Goal: Information Seeking & Learning: Learn about a topic

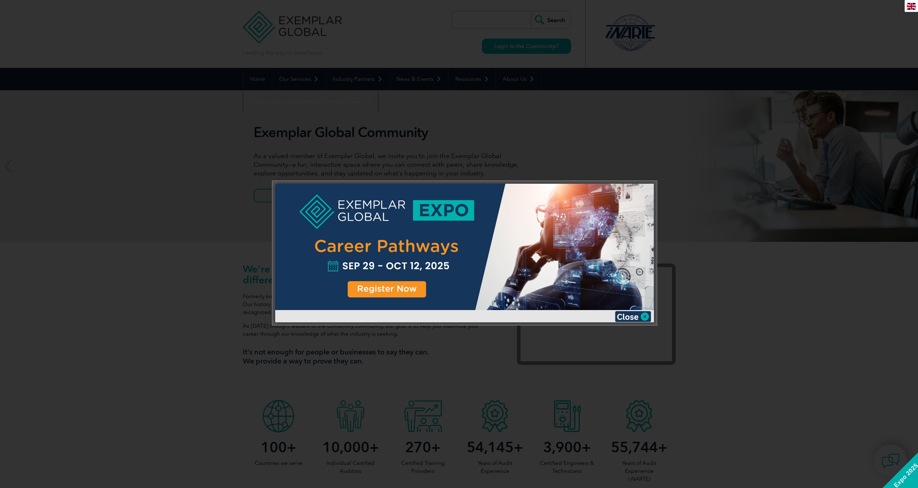
click at [628, 143] on div at bounding box center [459, 244] width 918 height 488
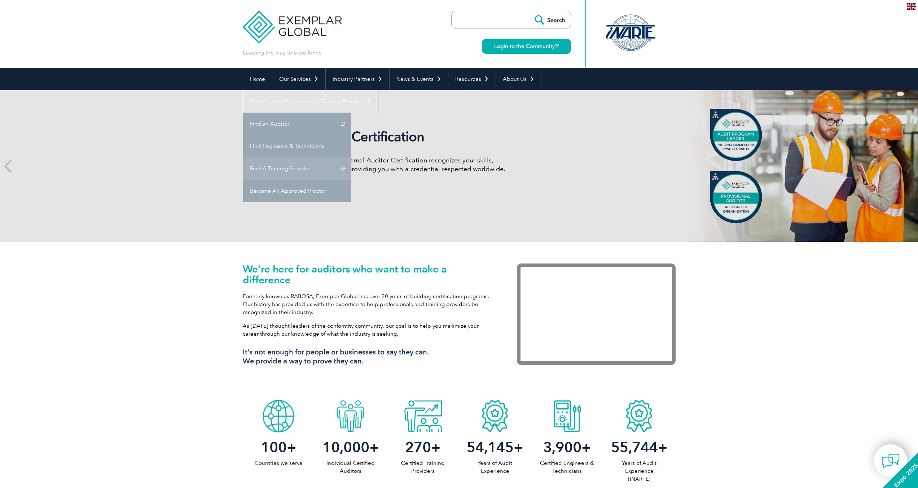
click at [351, 157] on link "Find A Training Provider" at bounding box center [297, 168] width 108 height 22
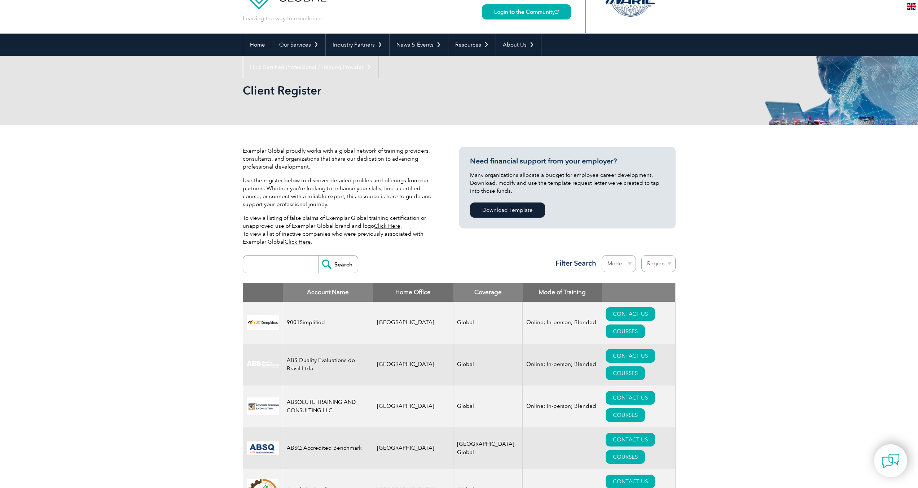
scroll to position [44, 0]
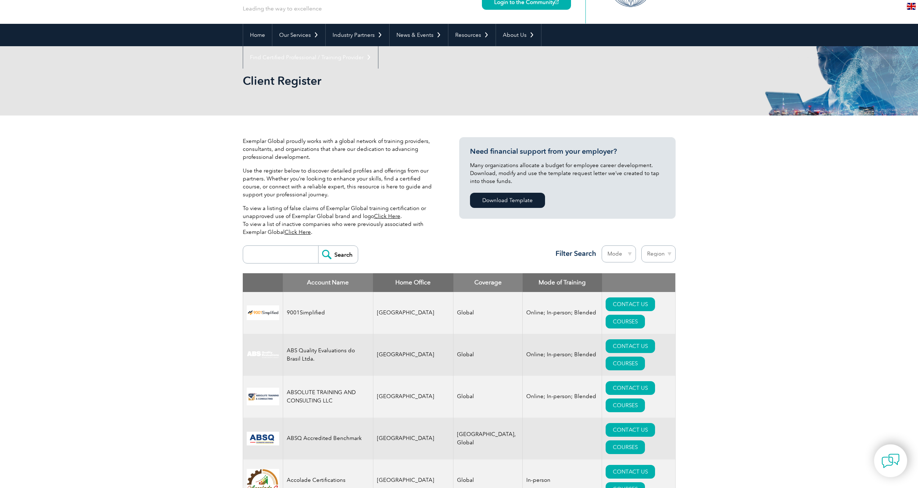
click at [269, 253] on input "search" at bounding box center [282, 254] width 71 height 17
type input "esg akademi"
click at [318, 246] on input "Search" at bounding box center [338, 254] width 40 height 17
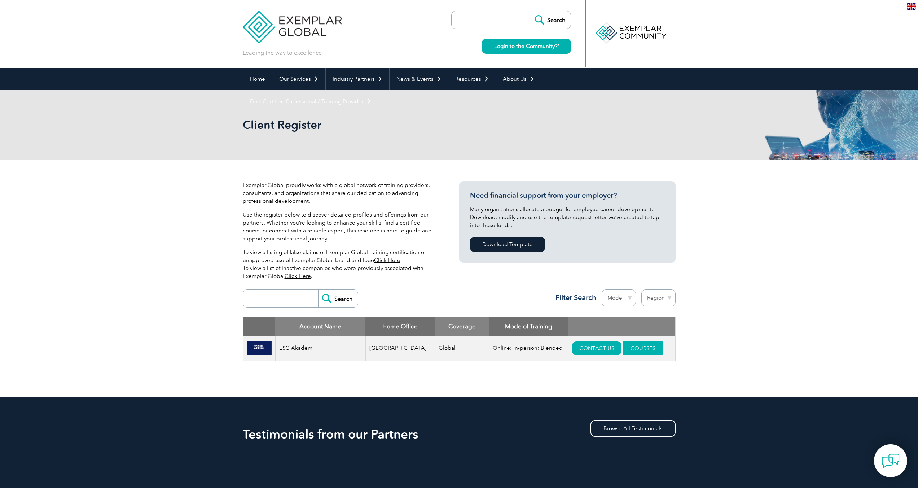
click at [629, 347] on link "COURSES" at bounding box center [642, 348] width 39 height 14
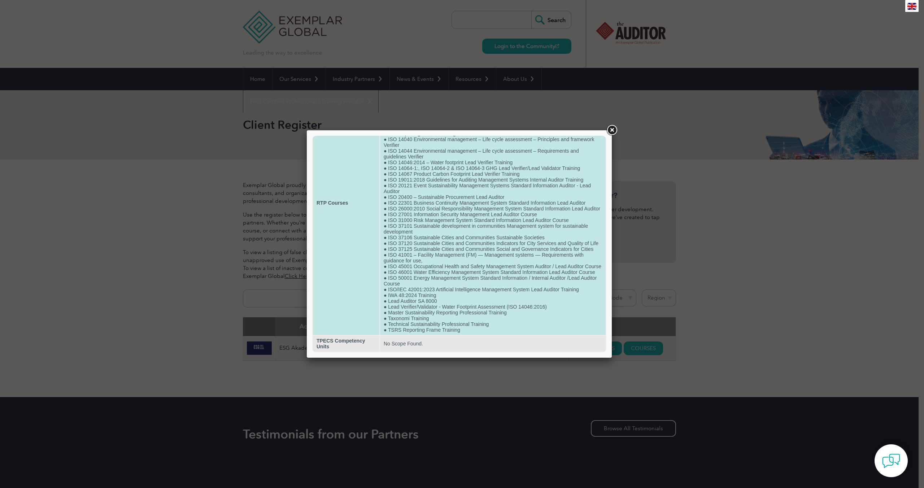
scroll to position [120, 0]
drag, startPoint x: 386, startPoint y: 323, endPoint x: 497, endPoint y: 321, distance: 111.1
click at [497, 321] on td "● Carbon Footprint Assessment for Organization (ISO 14064-1:2018) ● CBAM -Carbo…" at bounding box center [493, 203] width 226 height 264
click at [435, 336] on td "No Scope Found." at bounding box center [493, 344] width 226 height 16
click at [491, 324] on td "● Carbon Footprint Assessment for Organization (ISO 14064-1:2018) ● CBAM -Carbo…" at bounding box center [493, 203] width 226 height 264
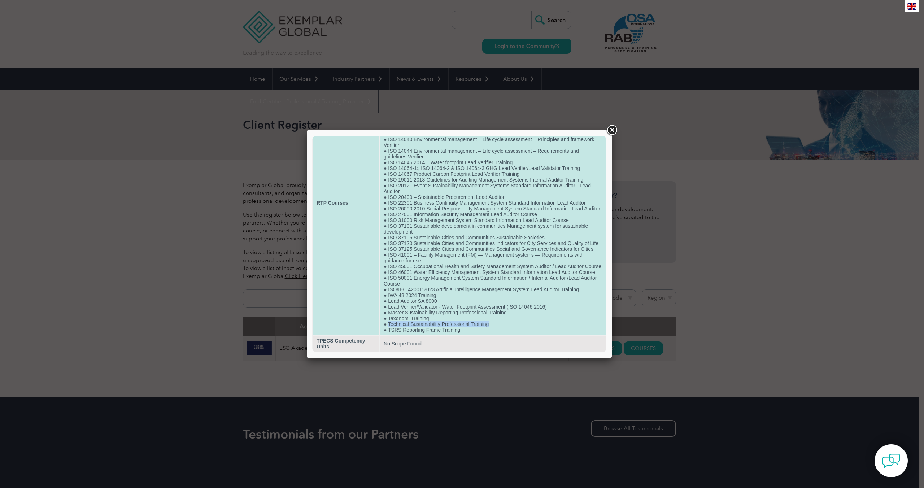
drag, startPoint x: 493, startPoint y: 323, endPoint x: 387, endPoint y: 324, distance: 105.7
click at [387, 324] on td "● Carbon Footprint Assessment for Organization (ISO 14064-1:2018) ● CBAM -Carbo…" at bounding box center [493, 203] width 226 height 264
click at [489, 323] on td "● Carbon Footprint Assessment for Organization (ISO 14064-1:2018) ● CBAM -Carbo…" at bounding box center [493, 203] width 226 height 264
drag, startPoint x: 489, startPoint y: 323, endPoint x: 406, endPoint y: 324, distance: 83.0
click at [406, 324] on td "● Carbon Footprint Assessment for Organization (ISO 14064-1:2018) ● CBAM -Carbo…" at bounding box center [493, 203] width 226 height 264
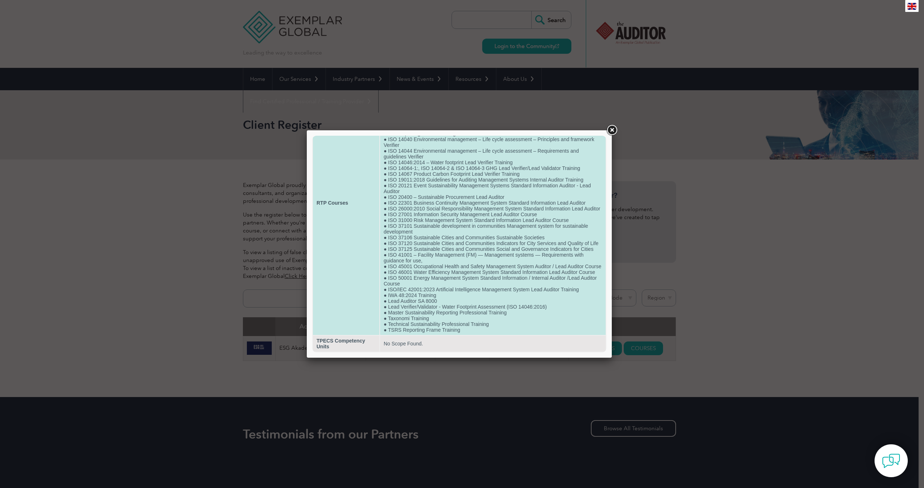
click at [381, 324] on td "● Carbon Footprint Assessment for Organization (ISO 14064-1:2018) ● CBAM -Carbo…" at bounding box center [493, 203] width 226 height 264
drag, startPoint x: 389, startPoint y: 323, endPoint x: 490, endPoint y: 321, distance: 101.8
click at [490, 321] on td "● Carbon Footprint Assessment for Organization (ISO 14064-1:2018) ● CBAM -Carbo…" at bounding box center [493, 203] width 226 height 264
drag, startPoint x: 494, startPoint y: 322, endPoint x: 389, endPoint y: 321, distance: 105.0
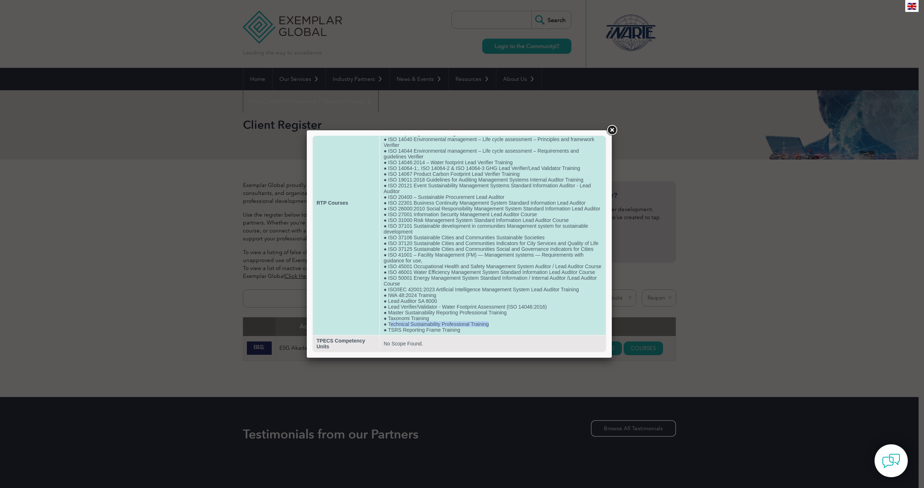
click at [389, 321] on td "● Carbon Footprint Assessment for Organization (ISO 14064-1:2018) ● CBAM -Carbo…" at bounding box center [493, 203] width 226 height 264
drag, startPoint x: 389, startPoint y: 321, endPoint x: 494, endPoint y: 321, distance: 105.7
click at [494, 321] on td "● Carbon Footprint Assessment for Organization (ISO 14064-1:2018) ● CBAM -Carbo…" at bounding box center [493, 203] width 226 height 264
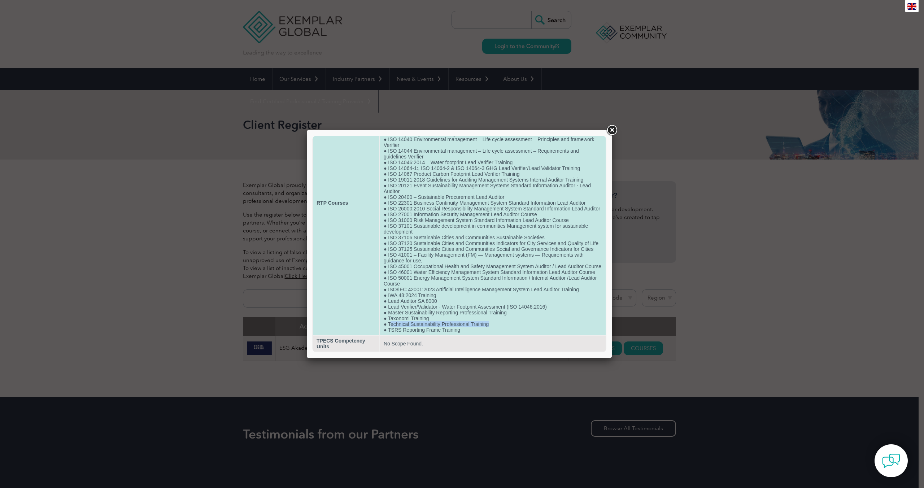
drag, startPoint x: 495, startPoint y: 323, endPoint x: 391, endPoint y: 320, distance: 104.3
click at [391, 320] on td "● Carbon Footprint Assessment for Organization (ISO 14064-1:2018) ● CBAM -Carbo…" at bounding box center [493, 203] width 226 height 264
click at [391, 325] on td "● Carbon Footprint Assessment for Organization (ISO 14064-1:2018) ● CBAM -Carbo…" at bounding box center [493, 203] width 226 height 264
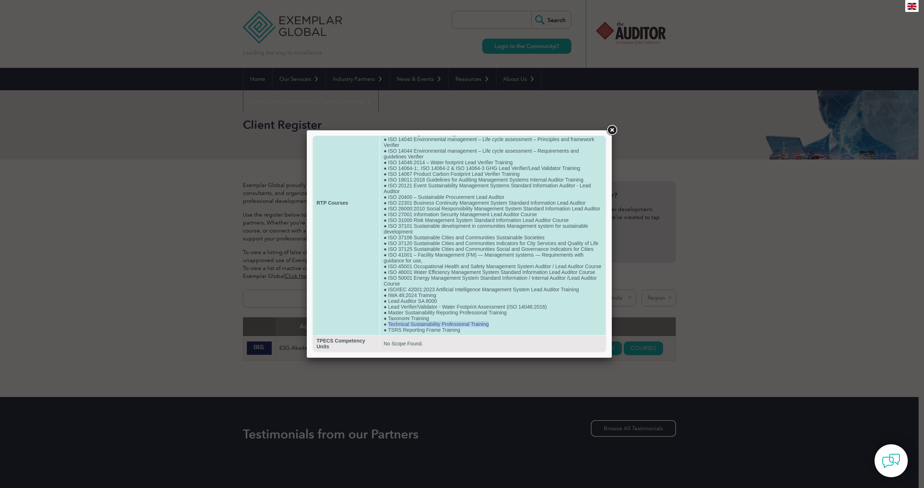
drag, startPoint x: 388, startPoint y: 321, endPoint x: 523, endPoint y: 324, distance: 135.3
click at [523, 324] on td "● Carbon Footprint Assessment for Organization (ISO 14064-1:2018) ● CBAM -Carbo…" at bounding box center [493, 203] width 226 height 264
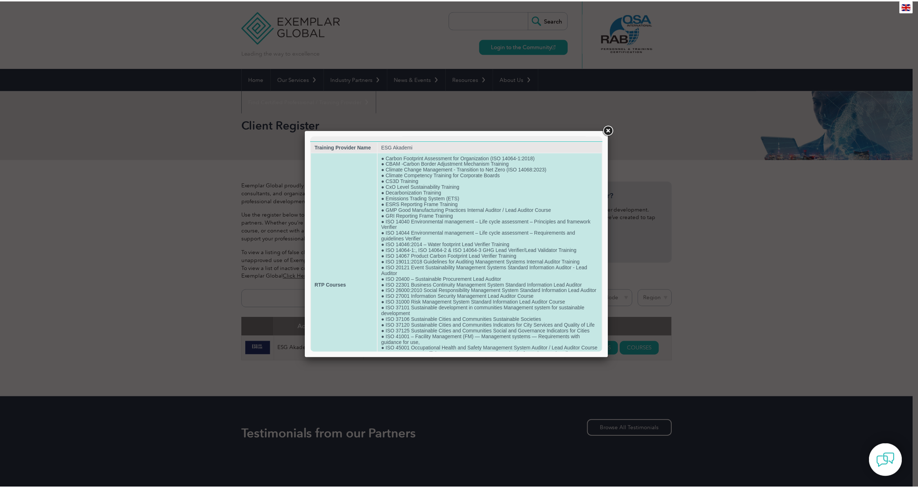
scroll to position [0, 0]
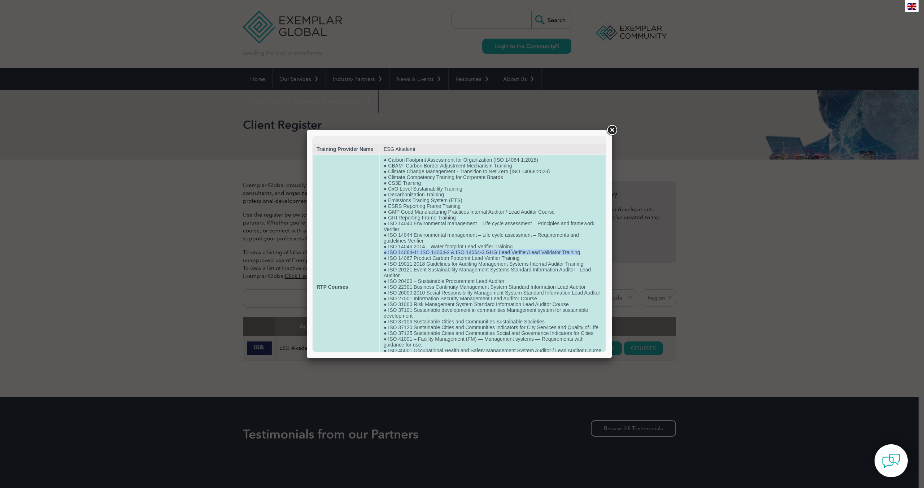
drag, startPoint x: 584, startPoint y: 260, endPoint x: 381, endPoint y: 258, distance: 202.8
click at [381, 258] on td "● Carbon Footprint Assessment for Organization (ISO 14064-1:2018) ● CBAM -Carbo…" at bounding box center [493, 287] width 226 height 264
click at [358, 248] on td "RTP Courses" at bounding box center [346, 287] width 66 height 264
click at [404, 254] on td "● Carbon Footprint Assessment for Organization (ISO 14064-1:2018) ● CBAM -Carbo…" at bounding box center [493, 287] width 226 height 264
click at [399, 258] on td "● Carbon Footprint Assessment for Organization (ISO 14064-1:2018) ● CBAM -Carbo…" at bounding box center [493, 287] width 226 height 264
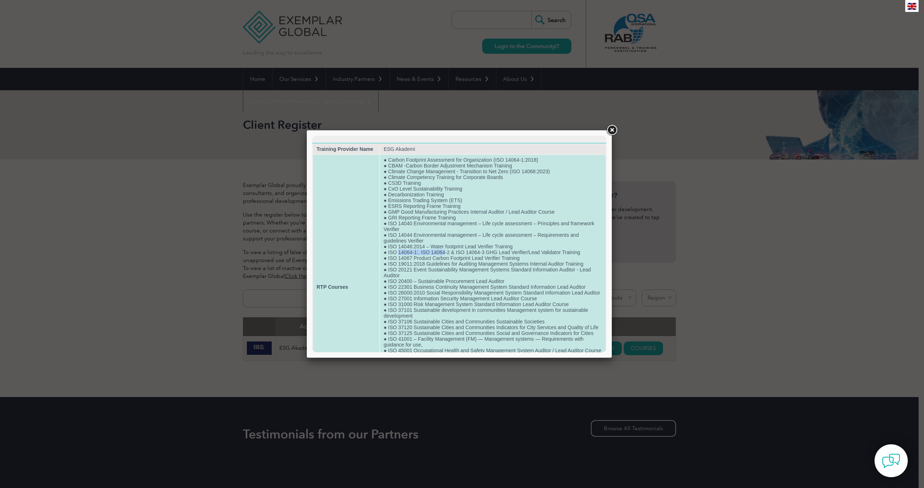
drag, startPoint x: 399, startPoint y: 258, endPoint x: 440, endPoint y: 258, distance: 41.1
click at [440, 258] on td "● Carbon Footprint Assessment for Organization (ISO 14064-1:2018) ● CBAM -Carbo…" at bounding box center [493, 287] width 226 height 264
drag, startPoint x: 439, startPoint y: 258, endPoint x: 471, endPoint y: 260, distance: 31.8
click at [471, 260] on td "● Carbon Footprint Assessment for Organization (ISO 14064-1:2018) ● CBAM -Carbo…" at bounding box center [493, 287] width 226 height 264
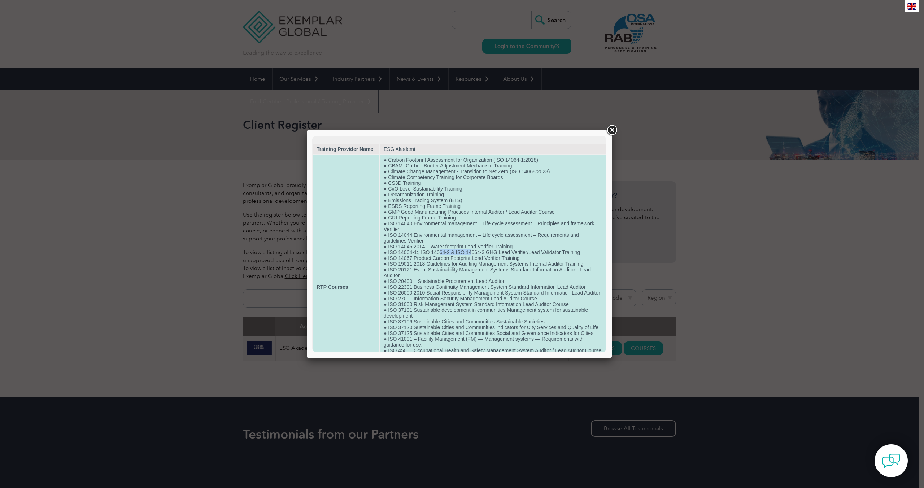
click at [471, 260] on td "● Carbon Footprint Assessment for Organization (ISO 14064-1:2018) ● CBAM -Carbo…" at bounding box center [493, 287] width 226 height 264
drag, startPoint x: 492, startPoint y: 258, endPoint x: 542, endPoint y: 258, distance: 50.2
click at [542, 258] on td "● Carbon Footprint Assessment for Organization (ISO 14064-1:2018) ● CBAM -Carbo…" at bounding box center [493, 287] width 226 height 264
drag, startPoint x: 420, startPoint y: 256, endPoint x: 385, endPoint y: 258, distance: 35.1
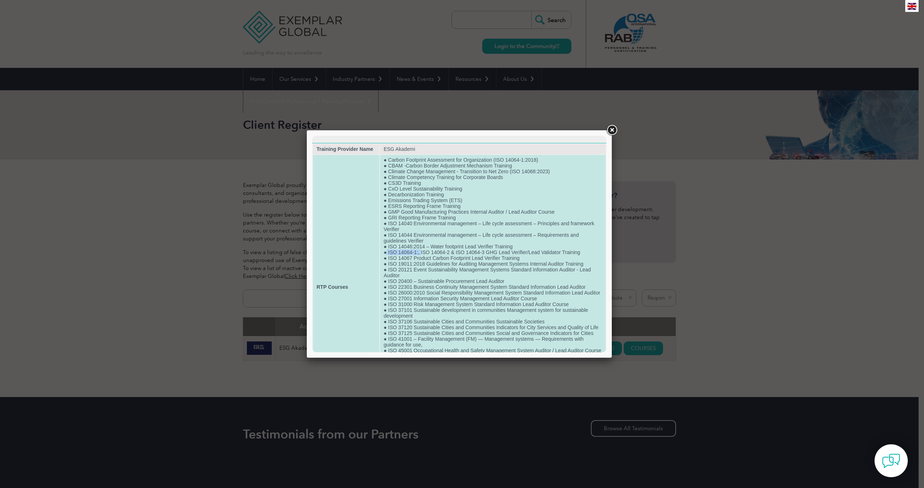
click at [385, 258] on td "● Carbon Footprint Assessment for Organization (ISO 14064-1:2018) ● CBAM -Carbo…" at bounding box center [493, 287] width 226 height 264
drag, startPoint x: 428, startPoint y: 258, endPoint x: 447, endPoint y: 260, distance: 19.2
click at [447, 260] on td "● Carbon Footprint Assessment for Organization (ISO 14064-1:2018) ● CBAM -Carbo…" at bounding box center [493, 287] width 226 height 264
drag, startPoint x: 478, startPoint y: 258, endPoint x: 483, endPoint y: 259, distance: 5.1
click at [483, 259] on td "● Carbon Footprint Assessment for Organization (ISO 14064-1:2018) ● CBAM -Carbo…" at bounding box center [493, 287] width 226 height 264
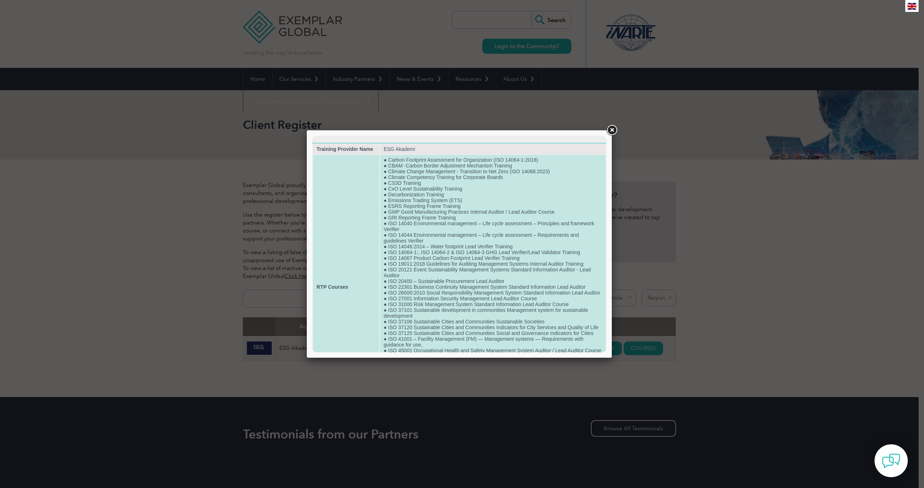
click at [485, 259] on td "● Carbon Footprint Assessment for Organization (ISO 14064-1:2018) ● CBAM -Carbo…" at bounding box center [493, 287] width 226 height 264
drag, startPoint x: 483, startPoint y: 258, endPoint x: 419, endPoint y: 259, distance: 63.9
click at [419, 259] on td "● Carbon Footprint Assessment for Organization (ISO 14064-1:2018) ● CBAM -Carbo…" at bounding box center [493, 287] width 226 height 264
drag, startPoint x: 388, startPoint y: 258, endPoint x: 421, endPoint y: 257, distance: 33.9
click at [421, 257] on td "● Carbon Footprint Assessment for Organization (ISO 14064-1:2018) ● CBAM -Carbo…" at bounding box center [493, 287] width 226 height 264
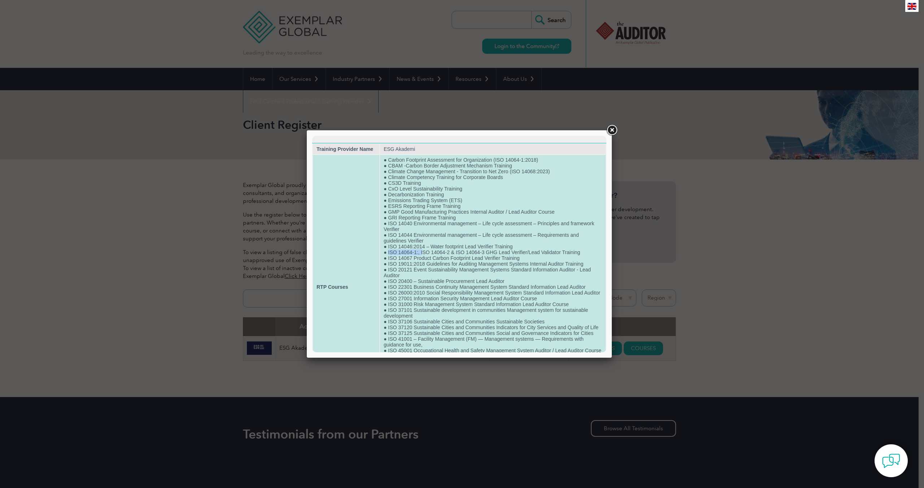
click at [421, 257] on td "● Carbon Footprint Assessment for Organization (ISO 14064-1:2018) ● CBAM -Carbo…" at bounding box center [493, 287] width 226 height 264
drag, startPoint x: 419, startPoint y: 259, endPoint x: 388, endPoint y: 258, distance: 30.7
click at [388, 258] on td "● Carbon Footprint Assessment for Organization (ISO 14064-1:2018) ● CBAM -Carbo…" at bounding box center [493, 287] width 226 height 264
drag, startPoint x: 489, startPoint y: 258, endPoint x: 526, endPoint y: 258, distance: 37.2
click at [526, 258] on td "● Carbon Footprint Assessment for Organization (ISO 14064-1:2018) ● CBAM -Carbo…" at bounding box center [493, 287] width 226 height 264
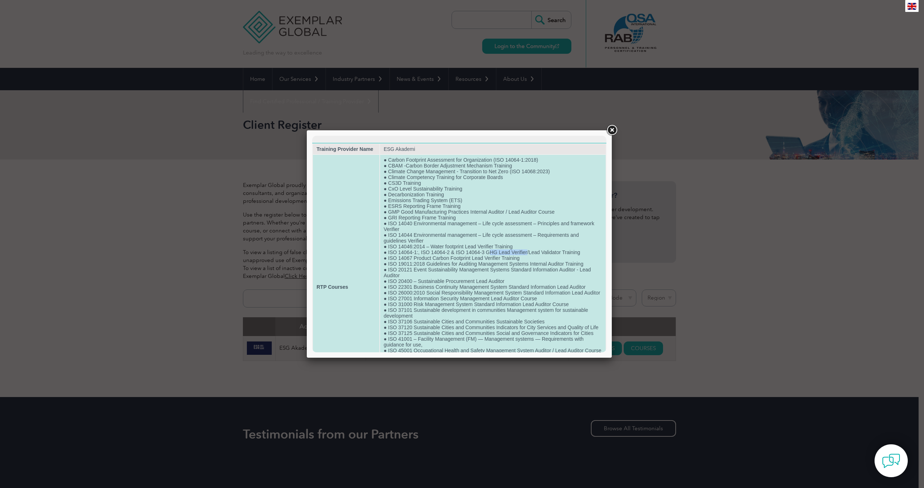
click at [526, 258] on td "● Carbon Footprint Assessment for Organization (ISO 14064-1:2018) ● CBAM -Carbo…" at bounding box center [493, 287] width 226 height 264
drag, startPoint x: 418, startPoint y: 257, endPoint x: 388, endPoint y: 258, distance: 30.0
click at [388, 258] on td "● Carbon Footprint Assessment for Organization (ISO 14064-1:2018) ● CBAM -Carbo…" at bounding box center [493, 287] width 226 height 264
drag, startPoint x: 388, startPoint y: 258, endPoint x: 417, endPoint y: 261, distance: 29.0
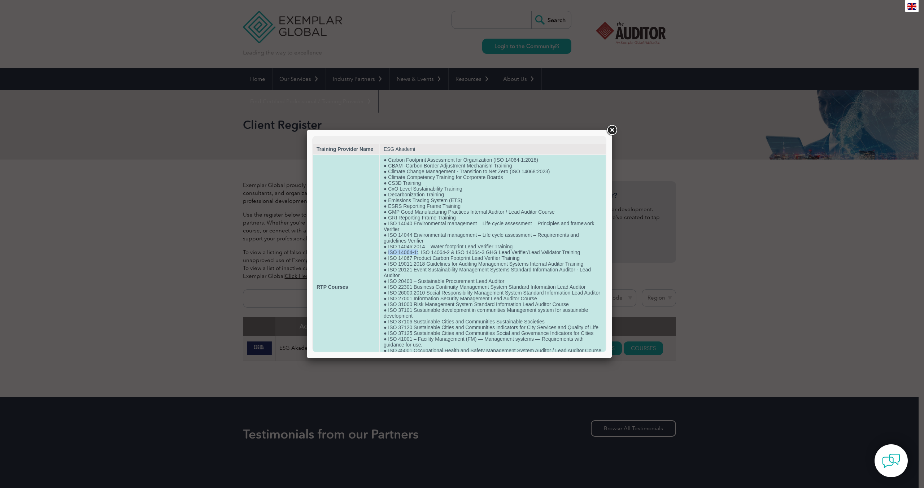
click at [417, 261] on td "● Carbon Footprint Assessment for Organization (ISO 14064-1:2018) ● CBAM -Carbo…" at bounding box center [493, 287] width 226 height 264
click at [419, 257] on td "● Carbon Footprint Assessment for Organization (ISO 14064-1:2018) ● CBAM -Carbo…" at bounding box center [493, 287] width 226 height 264
drag, startPoint x: 419, startPoint y: 258, endPoint x: 385, endPoint y: 258, distance: 33.2
click at [385, 258] on td "● Carbon Footprint Assessment for Organization (ISO 14064-1:2018) ● CBAM -Carbo…" at bounding box center [493, 287] width 226 height 264
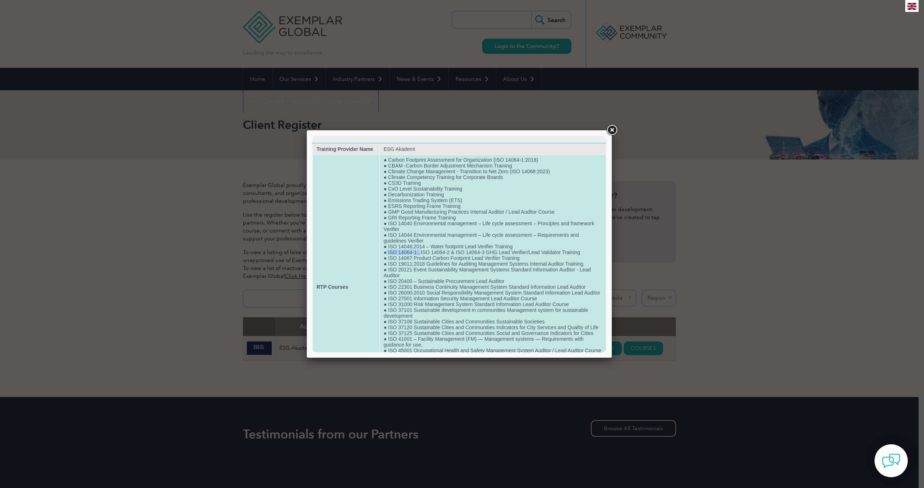
drag, startPoint x: 420, startPoint y: 257, endPoint x: 386, endPoint y: 261, distance: 34.5
click at [386, 261] on td "● Carbon Footprint Assessment for Organization (ISO 14064-1:2018) ● CBAM -Carbo…" at bounding box center [493, 287] width 226 height 264
drag, startPoint x: 434, startPoint y: 259, endPoint x: 458, endPoint y: 264, distance: 24.3
click at [447, 261] on td "● Carbon Footprint Assessment for Organization (ISO 14064-1:2018) ● CBAM -Carbo…" at bounding box center [493, 287] width 226 height 264
drag, startPoint x: 473, startPoint y: 261, endPoint x: 486, endPoint y: 256, distance: 13.7
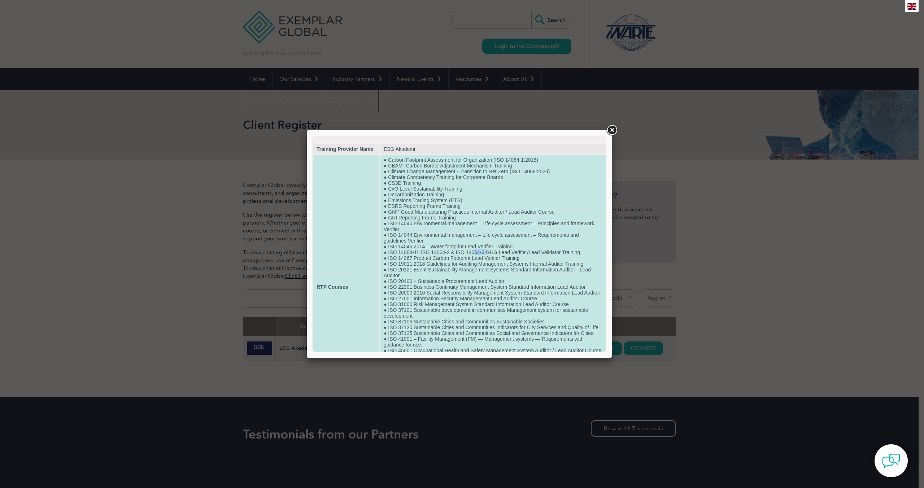
click at [486, 256] on td "● Carbon Footprint Assessment for Organization (ISO 14064-1:2018) ● CBAM -Carbo…" at bounding box center [493, 287] width 226 height 264
click at [483, 256] on td "● Carbon Footprint Assessment for Organization (ISO 14064-1:2018) ● CBAM -Carbo…" at bounding box center [493, 287] width 226 height 264
drag, startPoint x: 387, startPoint y: 258, endPoint x: 589, endPoint y: 259, distance: 201.7
click at [589, 259] on td "● Carbon Footprint Assessment for Organization (ISO 14064-1:2018) ● CBAM -Carbo…" at bounding box center [493, 287] width 226 height 264
click at [465, 251] on td "● Carbon Footprint Assessment for Organization (ISO 14064-1:2018) ● CBAM -Carbo…" at bounding box center [493, 287] width 226 height 264
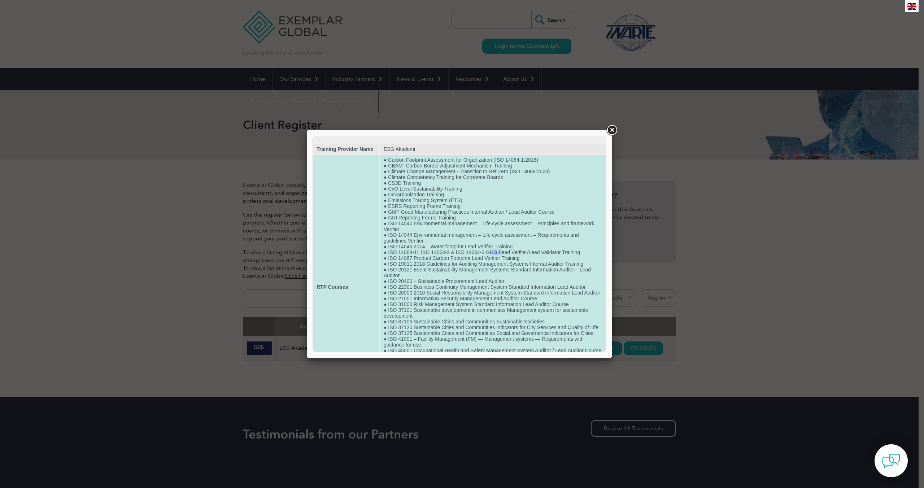
click at [500, 258] on td "● Carbon Footprint Assessment for Organization (ISO 14064-1:2018) ● CBAM -Carbo…" at bounding box center [493, 287] width 226 height 264
click at [528, 260] on td "● Carbon Footprint Assessment for Organization (ISO 14064-1:2018) ● CBAM -Carbo…" at bounding box center [493, 287] width 226 height 264
drag, startPoint x: 488, startPoint y: 255, endPoint x: 507, endPoint y: 258, distance: 19.1
click at [507, 258] on td "● Carbon Footprint Assessment for Organization (ISO 14064-1:2018) ● CBAM -Carbo…" at bounding box center [493, 287] width 226 height 264
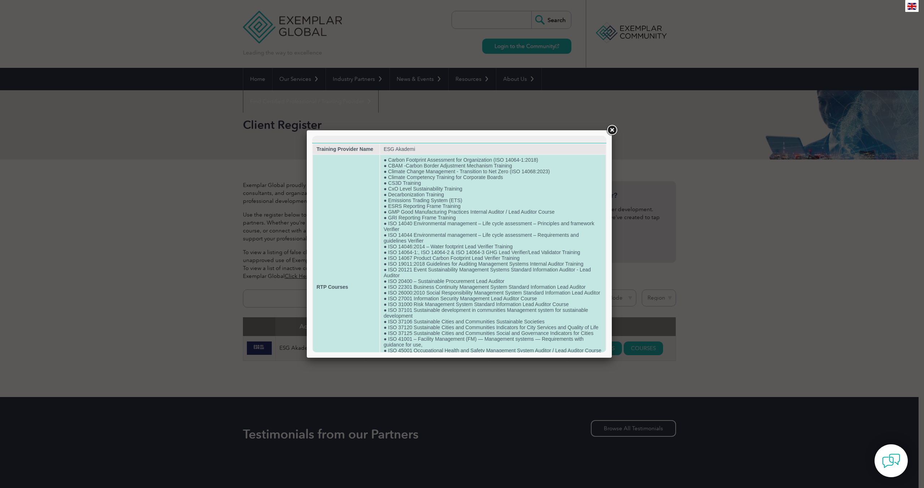
click at [522, 263] on td "● Carbon Footprint Assessment for Organization (ISO 14064-1:2018) ● CBAM -Carbo…" at bounding box center [493, 287] width 226 height 264
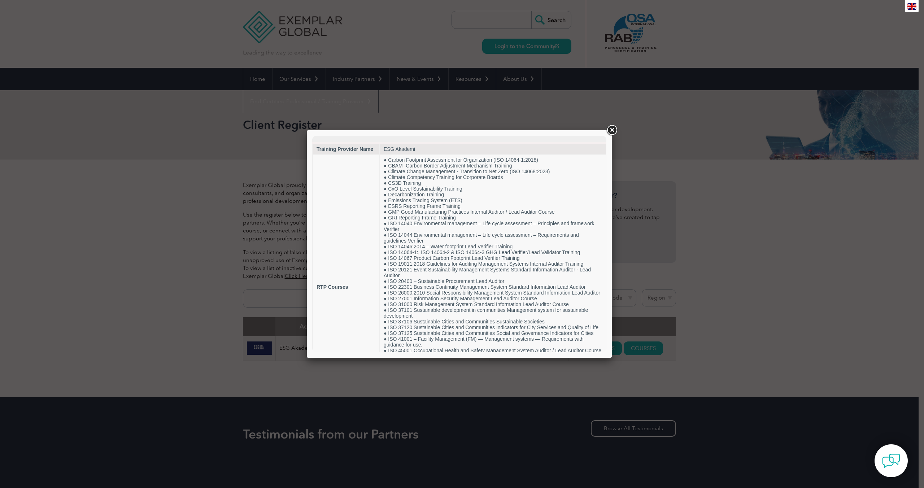
click at [611, 131] on link at bounding box center [611, 130] width 13 height 13
